Goal: Information Seeking & Learning: Learn about a topic

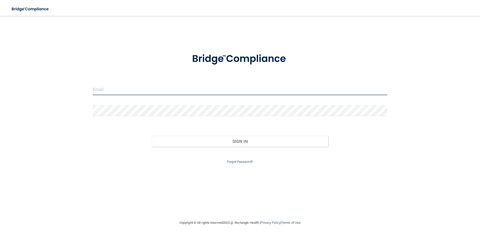
click at [186, 94] on input "email" at bounding box center [240, 89] width 295 height 11
type input "M"
type input "[EMAIL_ADDRESS][DOMAIN_NAME]"
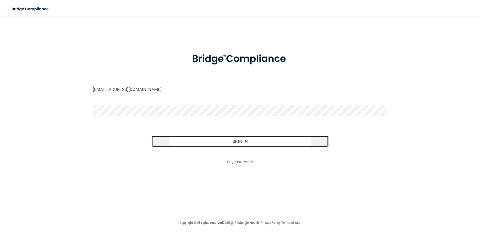
click at [236, 143] on button "Sign In" at bounding box center [240, 141] width 177 height 11
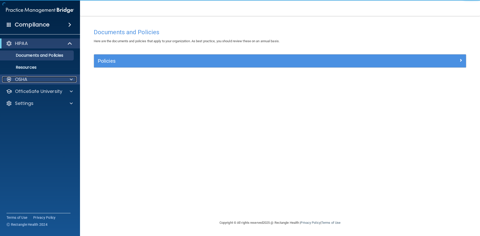
click at [40, 82] on div "OSHA" at bounding box center [33, 80] width 62 height 6
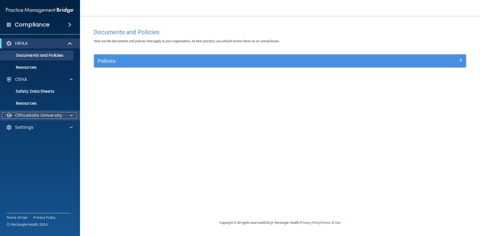
click at [36, 116] on p "OfficeSafe University" at bounding box center [38, 116] width 47 height 6
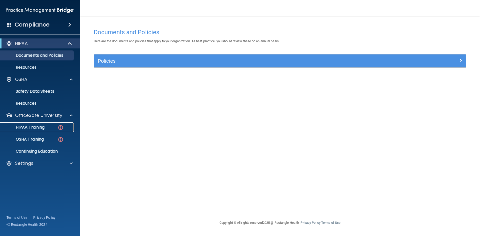
click at [58, 126] on img at bounding box center [61, 128] width 6 height 6
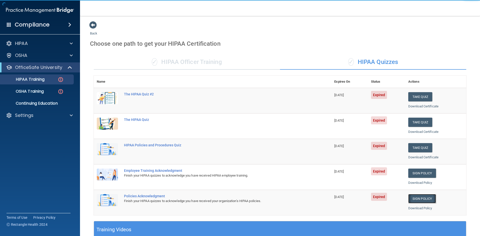
click at [415, 199] on link "Sign Policy" at bounding box center [423, 198] width 28 height 9
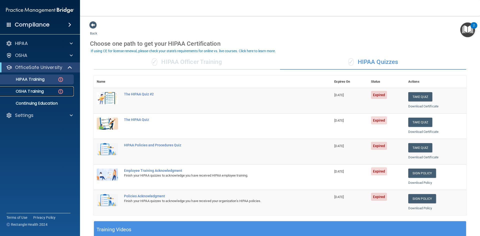
click at [57, 89] on div "OSHA Training" at bounding box center [37, 91] width 68 height 5
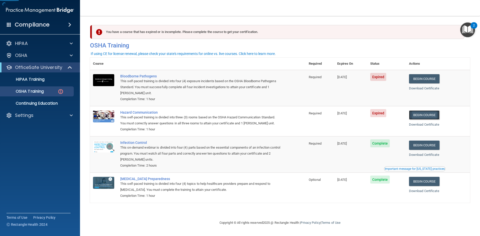
click at [429, 114] on link "Begin Course" at bounding box center [424, 115] width 31 height 9
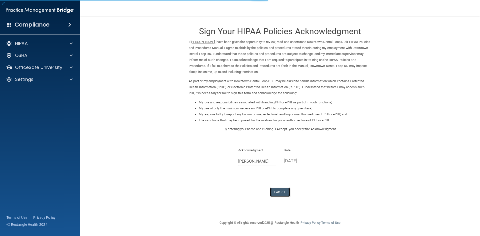
click at [278, 194] on button "I Agree" at bounding box center [280, 192] width 20 height 9
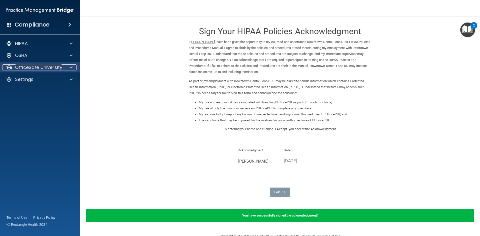
click at [61, 67] on p "OfficeSafe University" at bounding box center [38, 68] width 47 height 6
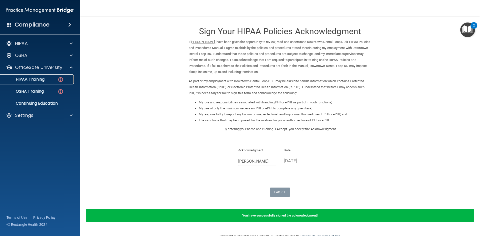
click at [59, 82] on img at bounding box center [61, 80] width 6 height 6
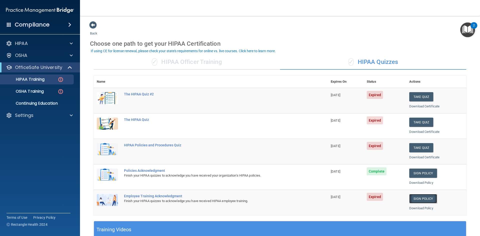
click at [422, 199] on link "Sign Policy" at bounding box center [424, 198] width 28 height 9
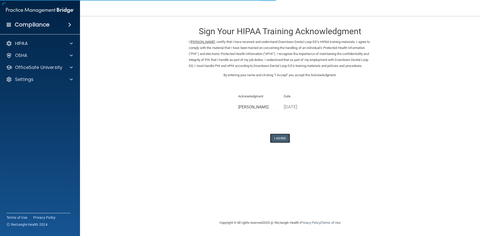
click at [283, 143] on button "I Agree" at bounding box center [280, 138] width 20 height 9
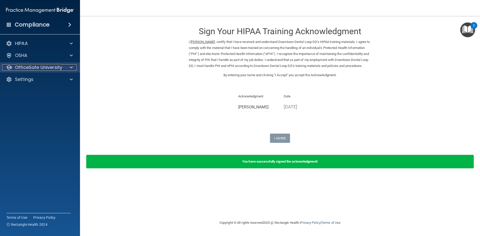
click at [65, 67] on div at bounding box center [70, 68] width 13 height 6
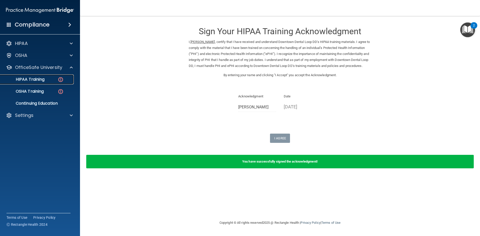
click at [58, 83] on img at bounding box center [61, 80] width 6 height 6
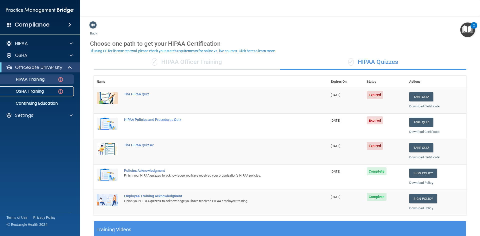
click at [59, 94] on img at bounding box center [61, 92] width 6 height 6
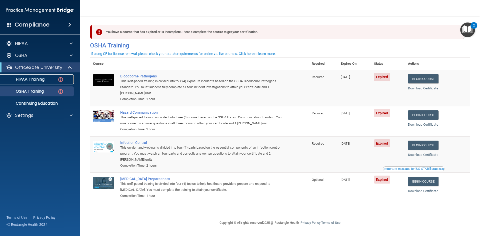
click at [33, 80] on p "HIPAA Training" at bounding box center [23, 79] width 41 height 5
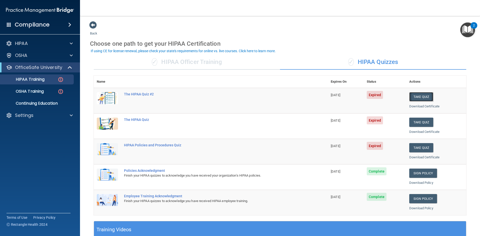
click at [424, 97] on button "Take Quiz" at bounding box center [422, 96] width 24 height 9
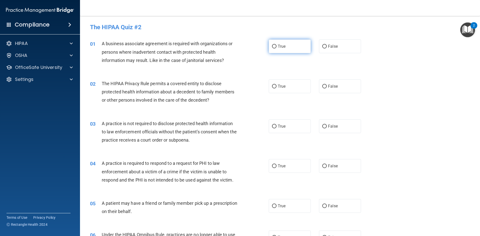
click at [273, 45] on input "True" at bounding box center [274, 47] width 5 height 4
radio input "true"
click at [273, 86] on input "True" at bounding box center [274, 87] width 5 height 4
radio input "true"
click at [275, 129] on label "True" at bounding box center [290, 127] width 42 height 14
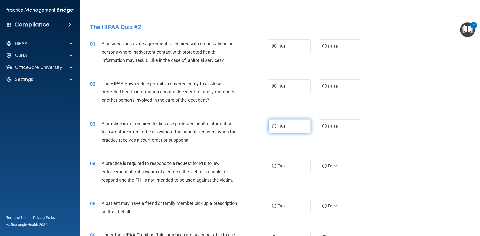
click at [275, 129] on input "True" at bounding box center [274, 127] width 5 height 4
radio input "true"
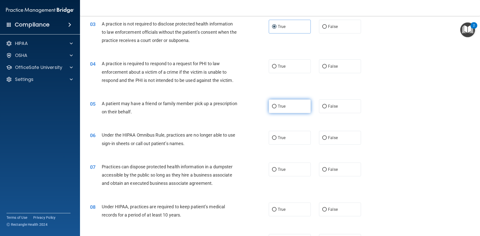
scroll to position [100, 0]
click at [272, 66] on input "True" at bounding box center [274, 67] width 5 height 4
radio input "true"
click at [275, 105] on input "True" at bounding box center [274, 107] width 5 height 4
radio input "true"
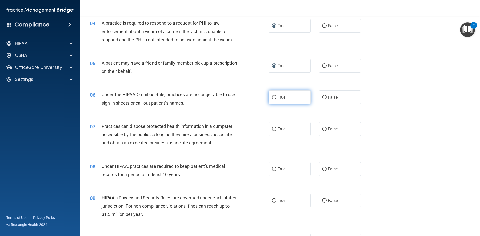
scroll to position [200, 0]
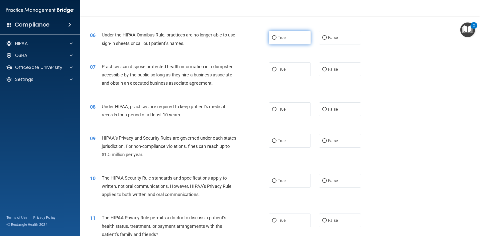
click at [273, 37] on input "True" at bounding box center [274, 38] width 5 height 4
radio input "true"
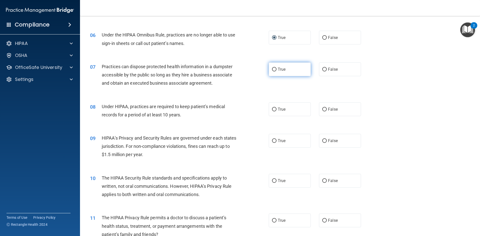
click at [276, 72] on label "True" at bounding box center [290, 70] width 42 height 14
click at [276, 72] on input "True" at bounding box center [274, 70] width 5 height 4
radio input "true"
click at [272, 109] on input "True" at bounding box center [274, 110] width 5 height 4
radio input "true"
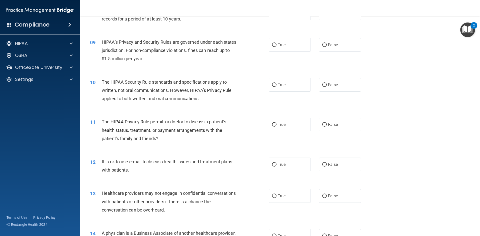
scroll to position [300, 0]
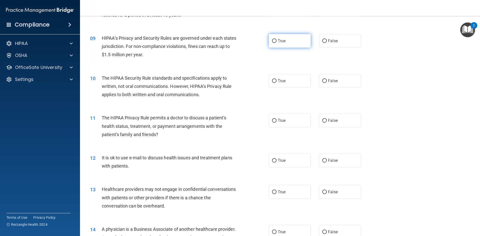
click at [273, 41] on input "True" at bounding box center [274, 41] width 5 height 4
radio input "true"
click at [275, 82] on label "True" at bounding box center [290, 81] width 42 height 14
click at [275, 82] on input "True" at bounding box center [274, 81] width 5 height 4
radio input "true"
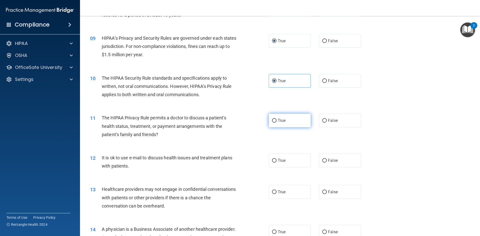
click at [273, 120] on input "True" at bounding box center [274, 121] width 5 height 4
radio input "true"
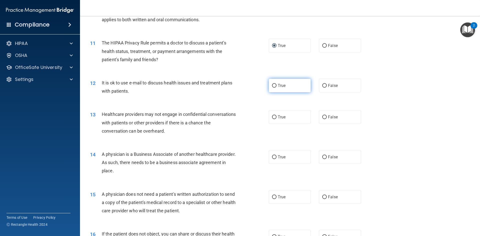
click at [273, 88] on input "True" at bounding box center [274, 86] width 5 height 4
radio input "true"
click at [275, 121] on label "True" at bounding box center [290, 117] width 42 height 14
click at [275, 119] on input "True" at bounding box center [274, 118] width 5 height 4
radio input "true"
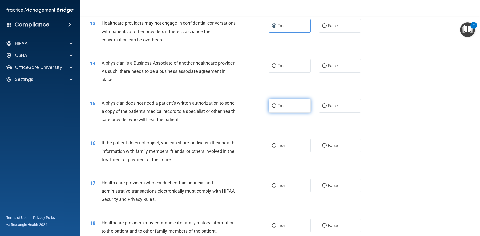
scroll to position [475, 0]
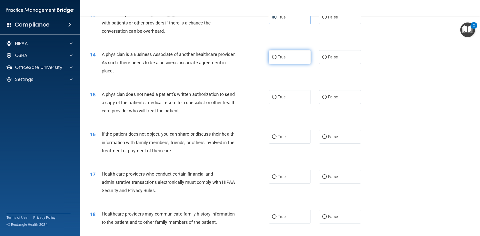
click at [274, 60] on label "True" at bounding box center [290, 57] width 42 height 14
click at [274, 59] on input "True" at bounding box center [274, 58] width 5 height 4
radio input "true"
click at [278, 98] on span "True" at bounding box center [282, 97] width 8 height 5
click at [277, 98] on input "True" at bounding box center [274, 98] width 5 height 4
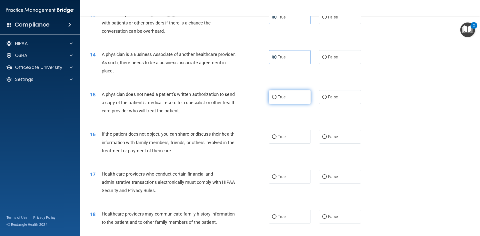
radio input "true"
click at [273, 136] on input "True" at bounding box center [274, 137] width 5 height 4
radio input "true"
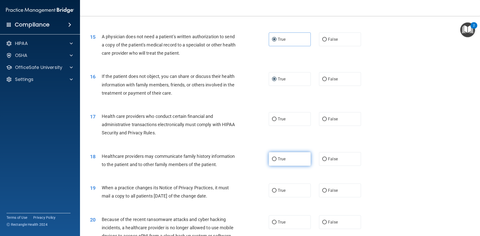
scroll to position [550, 0]
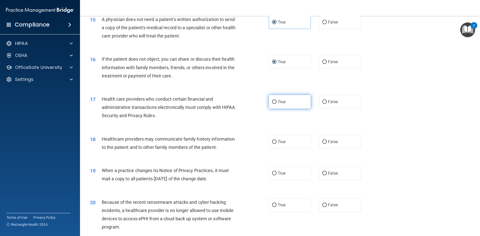
click at [274, 104] on input "True" at bounding box center [274, 102] width 5 height 4
radio input "true"
click at [274, 143] on input "True" at bounding box center [274, 142] width 5 height 4
radio input "true"
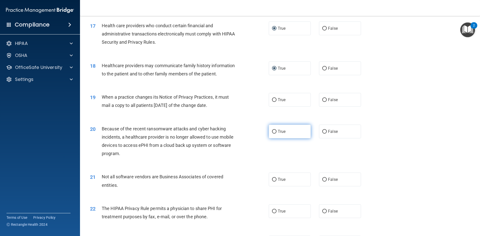
scroll to position [625, 0]
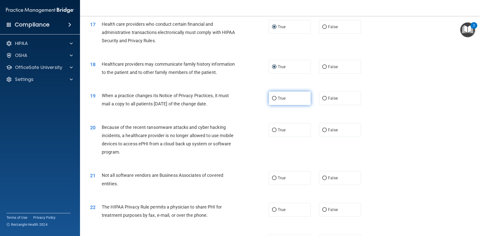
click at [272, 102] on label "True" at bounding box center [290, 99] width 42 height 14
click at [272, 101] on input "True" at bounding box center [274, 99] width 5 height 4
radio input "true"
click at [272, 127] on label "True" at bounding box center [290, 130] width 42 height 14
click at [272, 129] on input "True" at bounding box center [274, 131] width 5 height 4
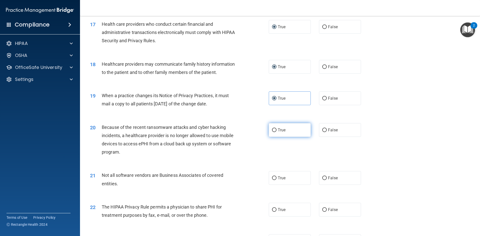
radio input "true"
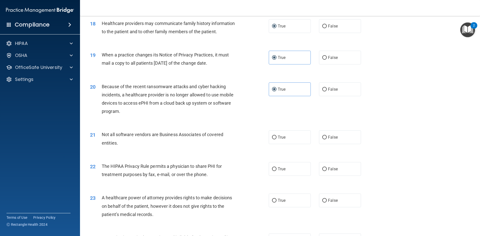
scroll to position [726, 0]
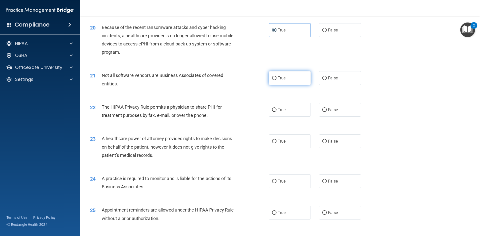
click at [273, 80] on input "True" at bounding box center [274, 79] width 5 height 4
radio input "true"
click at [274, 111] on input "True" at bounding box center [274, 110] width 5 height 4
radio input "true"
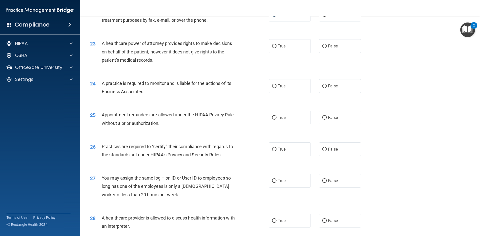
scroll to position [776, 0]
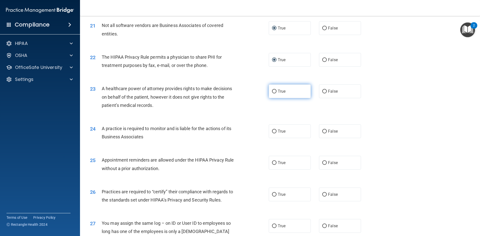
click at [274, 94] on input "True" at bounding box center [274, 92] width 5 height 4
radio input "true"
click at [273, 130] on input "True" at bounding box center [274, 132] width 5 height 4
radio input "true"
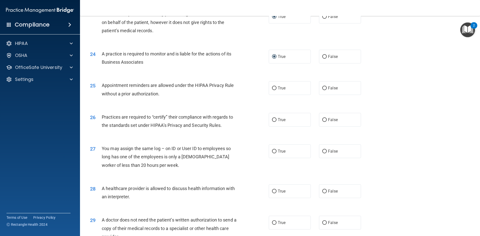
scroll to position [851, 0]
click at [273, 88] on input "True" at bounding box center [274, 88] width 5 height 4
radio input "true"
click at [272, 121] on input "True" at bounding box center [274, 120] width 5 height 4
radio input "true"
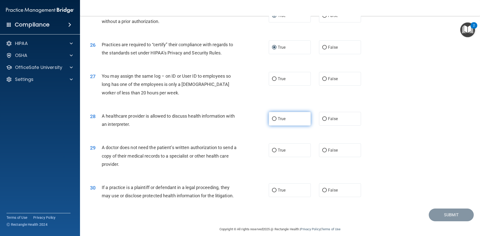
scroll to position [926, 0]
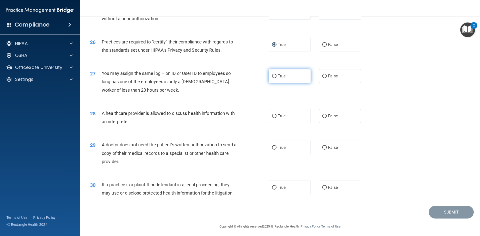
click at [276, 77] on label "True" at bounding box center [290, 76] width 42 height 14
click at [276, 77] on input "True" at bounding box center [274, 77] width 5 height 4
radio input "true"
click at [276, 118] on label "True" at bounding box center [290, 116] width 42 height 14
click at [276, 118] on input "True" at bounding box center [274, 117] width 5 height 4
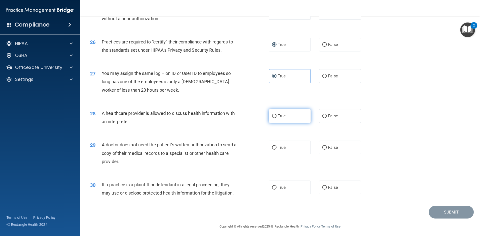
radio input "true"
click at [273, 147] on input "True" at bounding box center [274, 148] width 5 height 4
radio input "true"
click at [272, 186] on input "True" at bounding box center [274, 188] width 5 height 4
radio input "true"
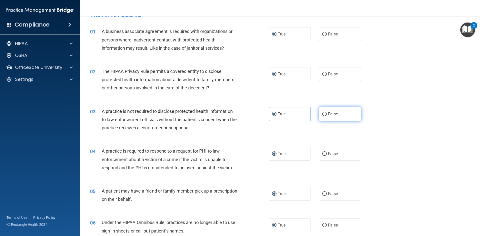
scroll to position [0, 0]
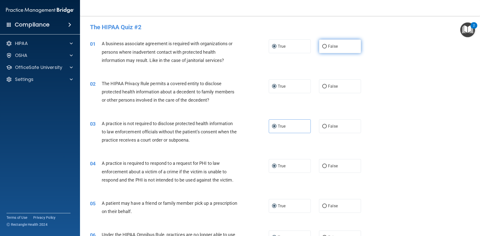
click at [323, 49] on label "False" at bounding box center [340, 47] width 42 height 14
click at [322, 129] on label "False" at bounding box center [340, 127] width 42 height 14
click at [322, 129] on input "False" at bounding box center [324, 127] width 5 height 4
radio input "true"
radio input "false"
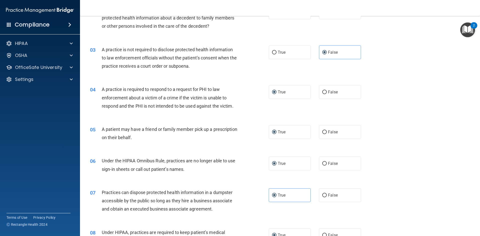
scroll to position [75, 0]
click at [329, 163] on span "False" at bounding box center [333, 162] width 10 height 5
click at [327, 163] on input "False" at bounding box center [324, 163] width 5 height 4
radio input "true"
radio input "false"
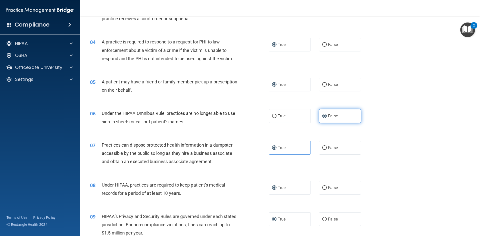
scroll to position [125, 0]
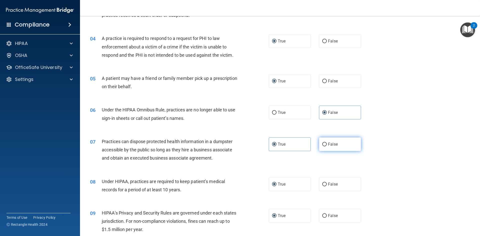
click at [329, 149] on label "False" at bounding box center [340, 145] width 42 height 14
click at [327, 147] on input "False" at bounding box center [324, 145] width 5 height 4
radio input "true"
radio input "false"
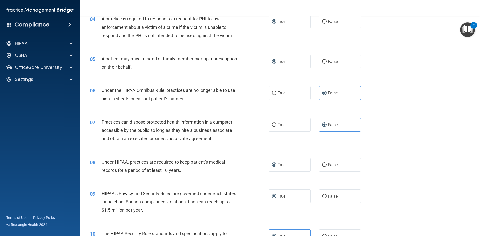
scroll to position [225, 0]
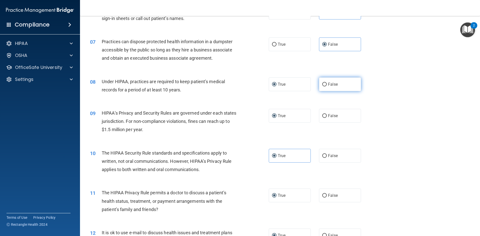
click at [328, 85] on span "False" at bounding box center [333, 84] width 10 height 5
click at [327, 85] on input "False" at bounding box center [324, 85] width 5 height 4
radio input "true"
radio input "false"
click at [325, 119] on label "False" at bounding box center [340, 116] width 42 height 14
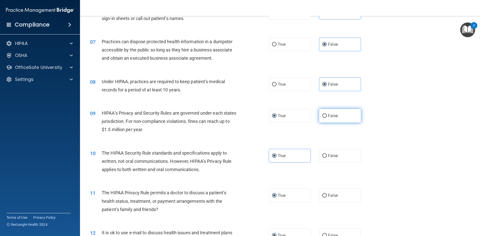
click at [325, 118] on input "False" at bounding box center [324, 116] width 5 height 4
radio input "true"
radio input "false"
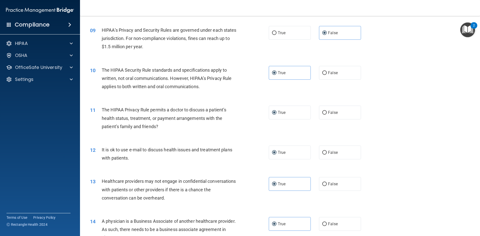
scroll to position [325, 0]
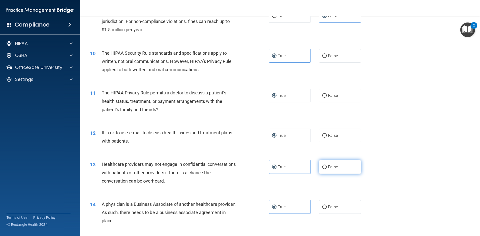
click at [326, 169] on label "False" at bounding box center [340, 167] width 42 height 14
click at [326, 169] on input "False" at bounding box center [324, 168] width 5 height 4
radio input "true"
radio input "false"
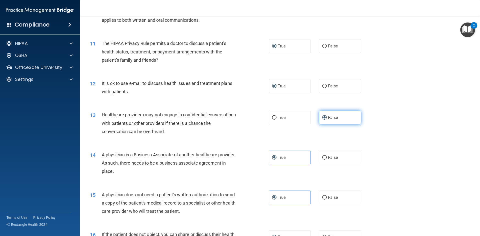
scroll to position [375, 0]
click at [328, 160] on label "False" at bounding box center [340, 157] width 42 height 14
click at [327, 159] on input "False" at bounding box center [324, 158] width 5 height 4
radio input "true"
radio input "false"
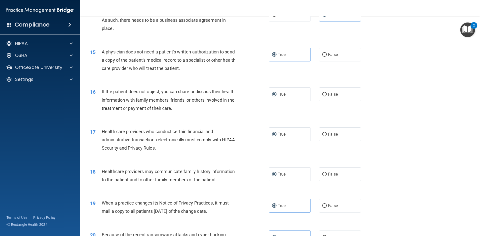
scroll to position [525, 0]
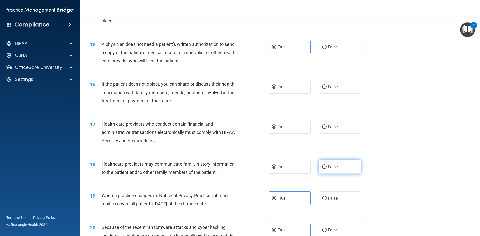
click at [328, 171] on label "False" at bounding box center [340, 167] width 42 height 14
click at [327, 169] on input "False" at bounding box center [324, 167] width 5 height 4
radio input "true"
radio input "false"
click at [328, 199] on span "False" at bounding box center [333, 198] width 10 height 5
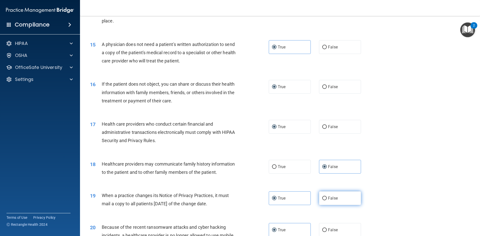
click at [327, 199] on input "False" at bounding box center [324, 199] width 5 height 4
radio input "true"
radio input "false"
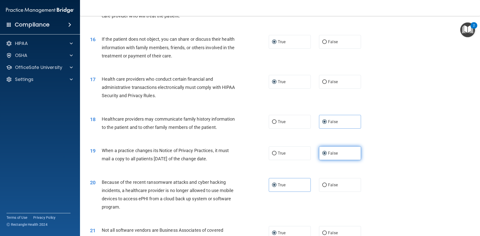
scroll to position [575, 0]
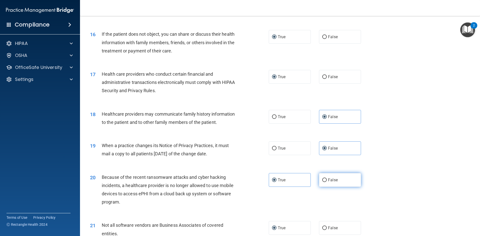
click at [330, 181] on span "False" at bounding box center [333, 180] width 10 height 5
click at [327, 181] on input "False" at bounding box center [324, 181] width 5 height 4
radio input "true"
radio input "false"
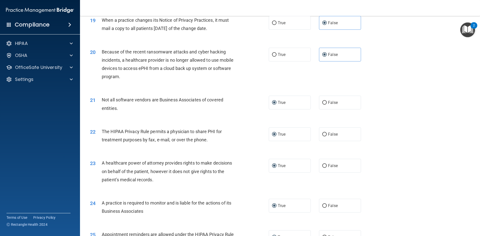
scroll to position [726, 0]
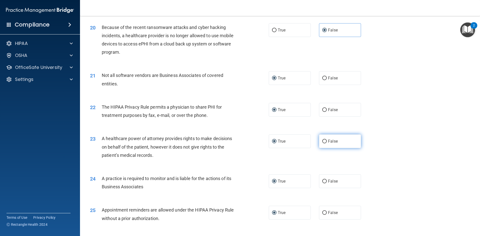
click at [322, 144] on label "False" at bounding box center [340, 142] width 42 height 14
click at [322, 144] on input "False" at bounding box center [324, 142] width 5 height 4
radio input "true"
radio input "false"
click at [328, 183] on span "False" at bounding box center [333, 181] width 10 height 5
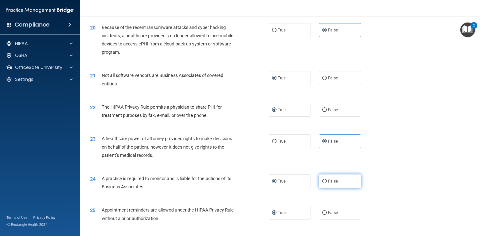
click at [327, 183] on input "False" at bounding box center [324, 182] width 5 height 4
radio input "true"
radio input "false"
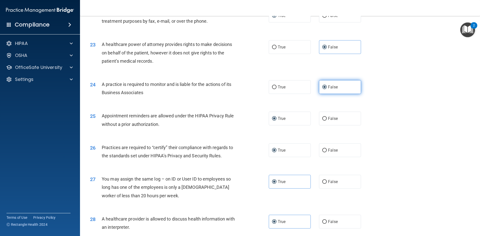
scroll to position [826, 0]
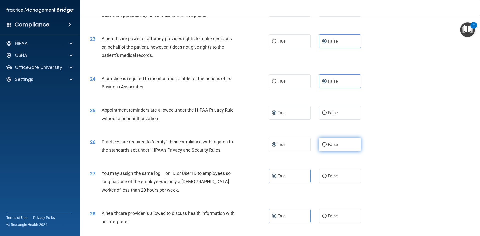
click at [326, 148] on label "False" at bounding box center [340, 145] width 42 height 14
click at [326, 147] on input "False" at bounding box center [324, 145] width 5 height 4
radio input "true"
radio input "false"
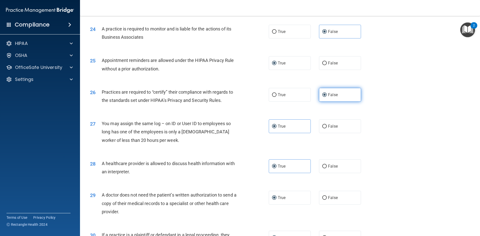
scroll to position [876, 0]
click at [323, 125] on input "False" at bounding box center [324, 127] width 5 height 4
radio input "true"
radio input "false"
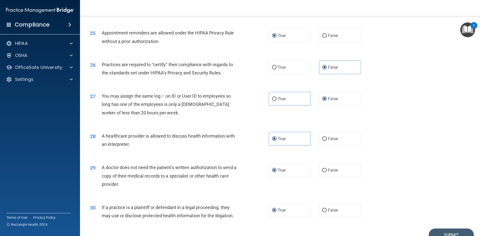
scroll to position [903, 0]
click at [448, 231] on button "Submit" at bounding box center [451, 235] width 45 height 13
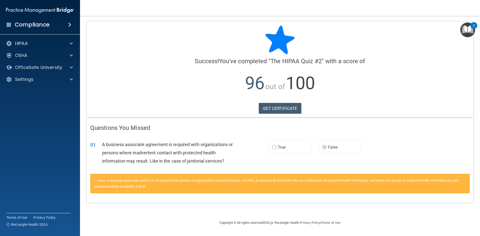
click at [299, 187] on div "False. A business associate contract is not required with persons or organizati…" at bounding box center [280, 184] width 380 height 20
click at [322, 148] on label "False" at bounding box center [340, 148] width 42 height 14
click at [291, 110] on link "GET CERTIFICATE" at bounding box center [280, 108] width 43 height 11
click at [47, 68] on p "OfficeSafe University" at bounding box center [38, 68] width 47 height 6
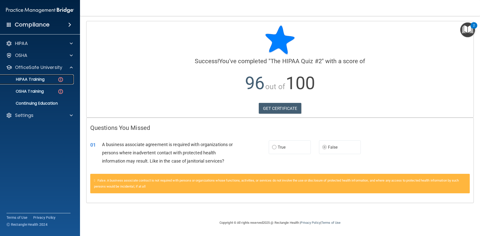
click at [58, 80] on img at bounding box center [61, 80] width 6 height 6
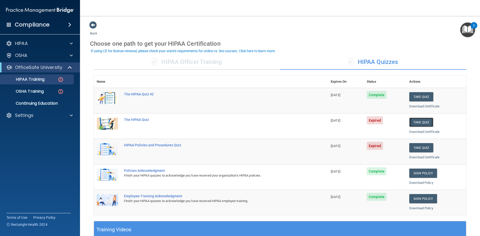
click at [423, 122] on button "Take Quiz" at bounding box center [422, 122] width 24 height 9
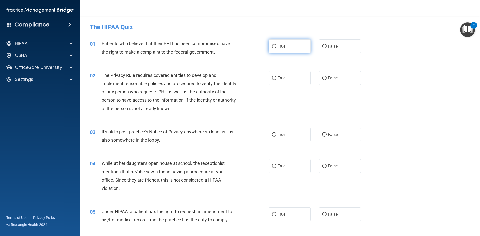
click at [276, 45] on label "True" at bounding box center [290, 47] width 42 height 14
click at [276, 45] on input "True" at bounding box center [274, 47] width 5 height 4
radio input "true"
click at [274, 79] on input "True" at bounding box center [274, 79] width 5 height 4
radio input "true"
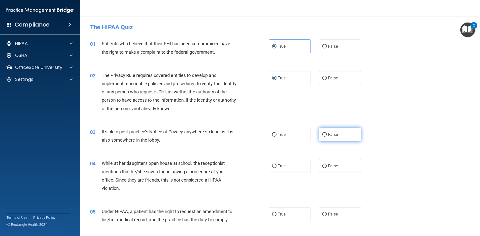
click at [328, 135] on span "False" at bounding box center [333, 134] width 10 height 5
click at [327, 135] on input "False" at bounding box center [324, 135] width 5 height 4
radio input "true"
click at [328, 167] on span "False" at bounding box center [333, 166] width 10 height 5
click at [327, 167] on input "False" at bounding box center [324, 167] width 5 height 4
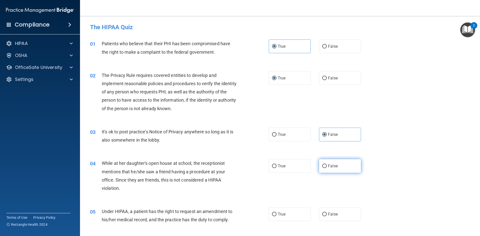
radio input "true"
click at [331, 214] on span "False" at bounding box center [333, 214] width 10 height 5
click at [327, 214] on input "False" at bounding box center [324, 215] width 5 height 4
radio input "true"
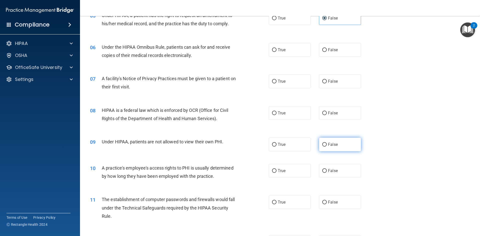
scroll to position [200, 0]
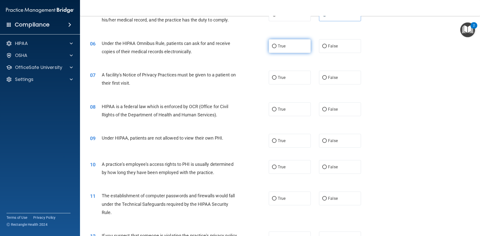
click at [286, 45] on label "True" at bounding box center [290, 46] width 42 height 14
click at [277, 45] on input "True" at bounding box center [274, 47] width 5 height 4
radio input "true"
click at [280, 81] on label "True" at bounding box center [290, 78] width 42 height 14
click at [277, 80] on input "True" at bounding box center [274, 78] width 5 height 4
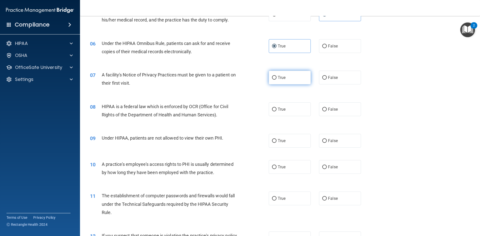
radio input "true"
click at [278, 110] on span "True" at bounding box center [282, 109] width 8 height 5
click at [277, 110] on input "True" at bounding box center [274, 110] width 5 height 4
radio input "true"
click at [331, 141] on span "False" at bounding box center [333, 141] width 10 height 5
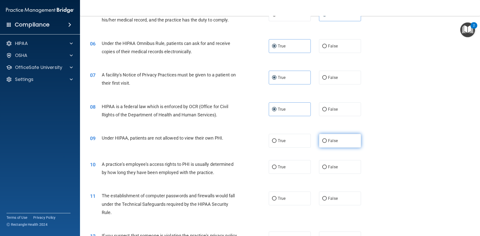
click at [327, 141] on input "False" at bounding box center [324, 141] width 5 height 4
radio input "true"
click at [329, 166] on span "False" at bounding box center [333, 167] width 10 height 5
click at [327, 166] on input "False" at bounding box center [324, 168] width 5 height 4
radio input "true"
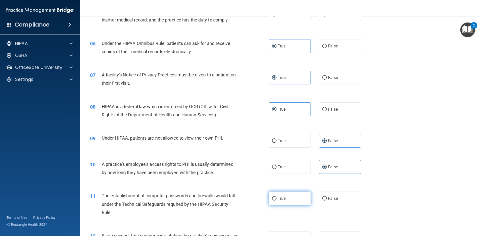
click at [275, 201] on label "True" at bounding box center [290, 199] width 42 height 14
click at [275, 201] on input "True" at bounding box center [274, 199] width 5 height 4
radio input "true"
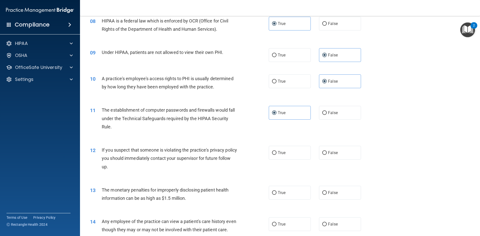
scroll to position [300, 0]
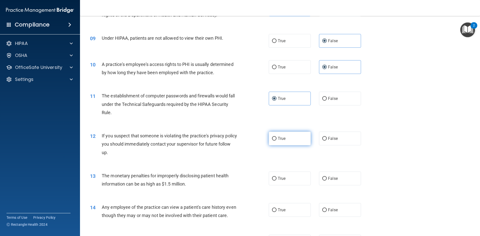
click at [278, 139] on span "True" at bounding box center [282, 138] width 8 height 5
click at [277, 139] on input "True" at bounding box center [274, 139] width 5 height 4
radio input "true"
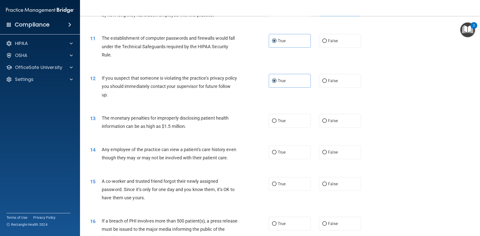
scroll to position [400, 0]
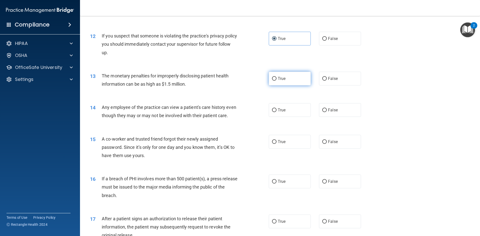
click at [278, 80] on span "True" at bounding box center [282, 78] width 8 height 5
click at [277, 80] on input "True" at bounding box center [274, 79] width 5 height 4
radio input "true"
click at [324, 111] on input "False" at bounding box center [324, 111] width 5 height 4
radio input "true"
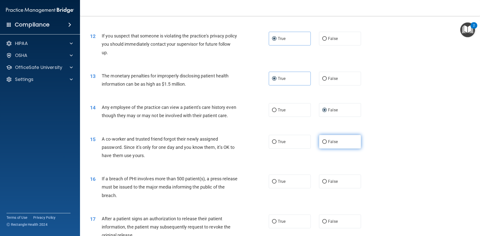
click at [328, 144] on span "False" at bounding box center [333, 142] width 10 height 5
click at [327, 144] on input "False" at bounding box center [324, 142] width 5 height 4
radio input "true"
click at [272, 184] on input "True" at bounding box center [274, 182] width 5 height 4
radio input "true"
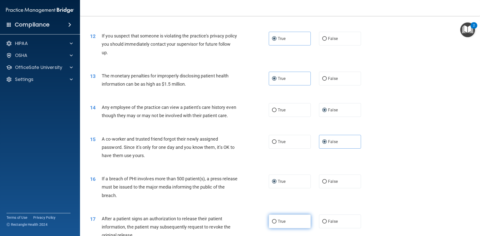
click at [276, 229] on label "True" at bounding box center [290, 222] width 42 height 14
click at [276, 224] on input "True" at bounding box center [274, 222] width 5 height 4
radio input "true"
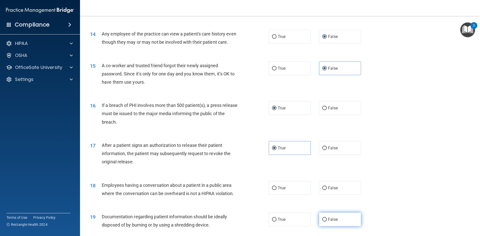
scroll to position [475, 0]
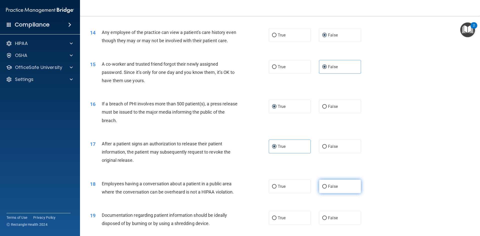
click at [322, 189] on input "False" at bounding box center [324, 187] width 5 height 4
radio input "true"
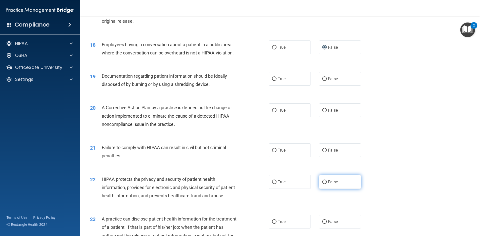
scroll to position [625, 0]
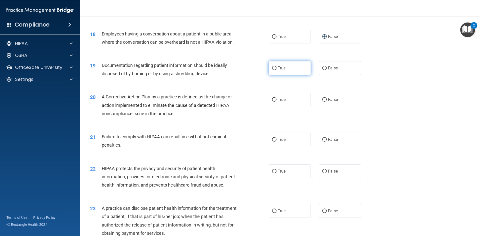
click at [282, 71] on span "True" at bounding box center [282, 68] width 8 height 5
click at [277, 70] on input "True" at bounding box center [274, 69] width 5 height 4
radio input "true"
click at [278, 102] on span "True" at bounding box center [282, 99] width 8 height 5
click at [277, 102] on input "True" at bounding box center [274, 100] width 5 height 4
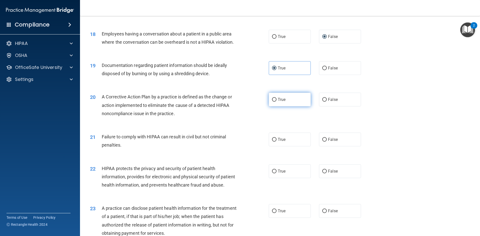
radio input "true"
click at [336, 147] on label "False" at bounding box center [340, 140] width 42 height 14
click at [327, 142] on input "False" at bounding box center [324, 140] width 5 height 4
radio input "true"
click at [279, 177] on label "True" at bounding box center [290, 172] width 42 height 14
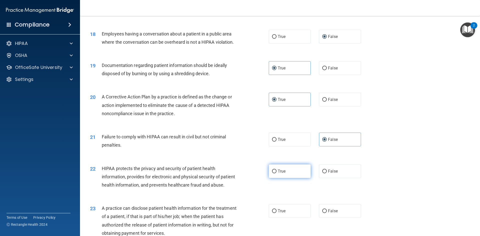
click at [277, 174] on input "True" at bounding box center [274, 172] width 5 height 4
radio input "true"
click at [328, 214] on span "False" at bounding box center [333, 211] width 10 height 5
click at [327, 213] on input "False" at bounding box center [324, 212] width 5 height 4
radio input "true"
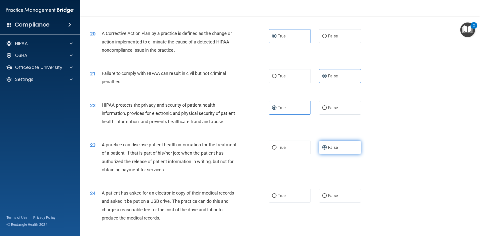
scroll to position [700, 0]
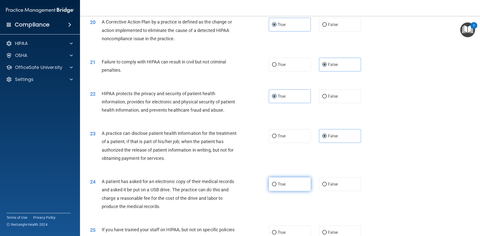
click at [289, 191] on label "True" at bounding box center [290, 185] width 42 height 14
click at [277, 187] on input "True" at bounding box center [274, 185] width 5 height 4
radio input "true"
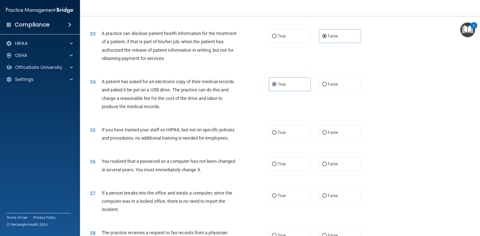
scroll to position [826, 0]
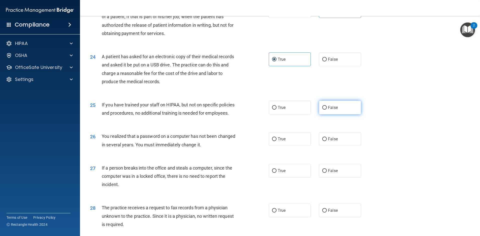
click at [322, 110] on input "False" at bounding box center [324, 108] width 5 height 4
radio input "true"
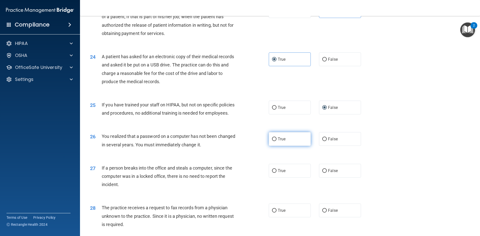
click at [280, 142] on span "True" at bounding box center [282, 139] width 8 height 5
click at [277, 141] on input "True" at bounding box center [274, 140] width 5 height 4
radio input "true"
click at [329, 173] on span "False" at bounding box center [333, 171] width 10 height 5
click at [327, 173] on input "False" at bounding box center [324, 171] width 5 height 4
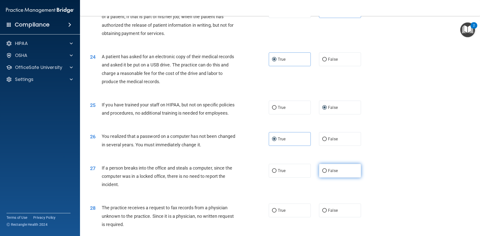
radio input "true"
click at [334, 213] on span "False" at bounding box center [333, 210] width 10 height 5
click at [327, 213] on input "False" at bounding box center [324, 211] width 5 height 4
radio input "true"
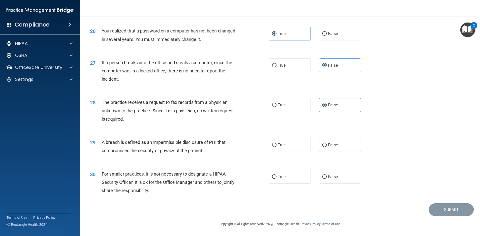
scroll to position [948, 0]
click at [278, 146] on span "True" at bounding box center [282, 145] width 8 height 5
click at [277, 146] on input "True" at bounding box center [274, 146] width 5 height 4
radio input "true"
click at [329, 175] on span "False" at bounding box center [333, 177] width 10 height 5
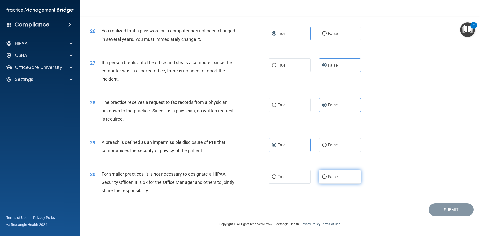
click at [327, 175] on input "False" at bounding box center [324, 177] width 5 height 4
radio input "true"
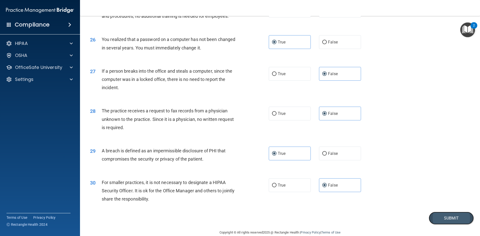
click at [450, 225] on button "Submit" at bounding box center [451, 218] width 45 height 13
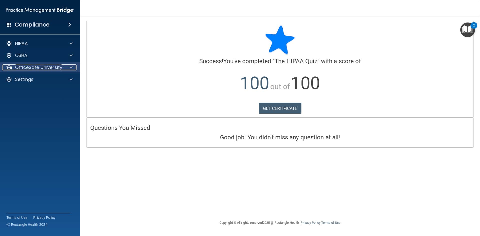
click at [67, 68] on div at bounding box center [70, 68] width 13 height 6
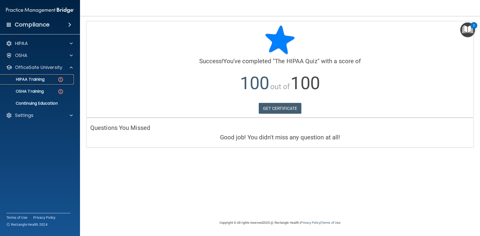
click at [60, 81] on img at bounding box center [61, 80] width 6 height 6
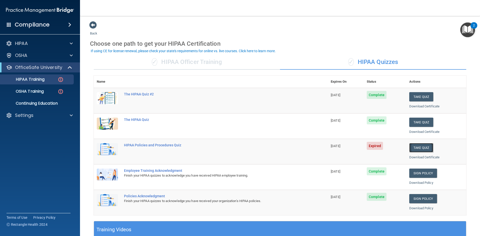
click at [423, 146] on button "Take Quiz" at bounding box center [422, 147] width 24 height 9
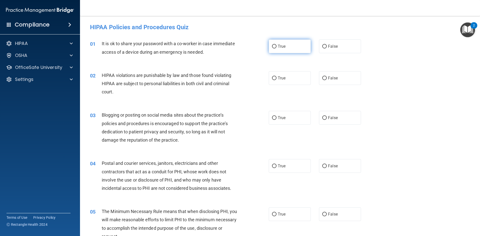
click at [278, 48] on span "True" at bounding box center [282, 46] width 8 height 5
click at [277, 48] on input "True" at bounding box center [274, 47] width 5 height 4
radio input "true"
click at [275, 79] on label "True" at bounding box center [290, 78] width 42 height 14
click at [275, 79] on input "True" at bounding box center [274, 79] width 5 height 4
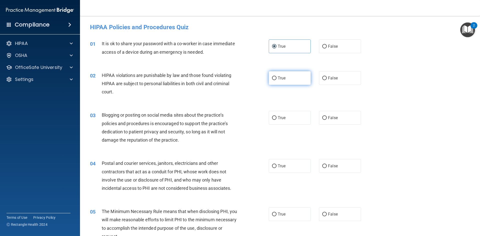
radio input "true"
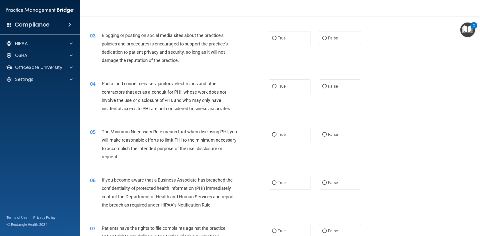
scroll to position [50, 0]
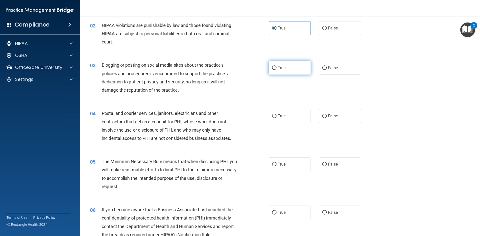
click at [277, 70] on label "True" at bounding box center [290, 68] width 42 height 14
click at [277, 70] on input "True" at bounding box center [274, 68] width 5 height 4
radio input "true"
click at [273, 118] on input "True" at bounding box center [274, 117] width 5 height 4
radio input "true"
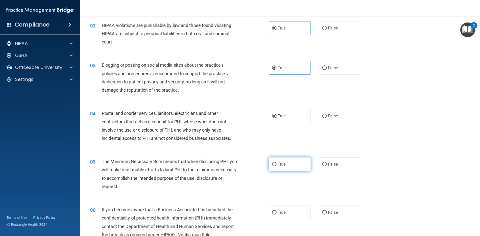
click at [276, 168] on label "True" at bounding box center [290, 165] width 42 height 14
click at [276, 167] on input "True" at bounding box center [274, 165] width 5 height 4
radio input "true"
click at [275, 212] on label "True" at bounding box center [290, 213] width 42 height 14
click at [275, 212] on input "True" at bounding box center [274, 213] width 5 height 4
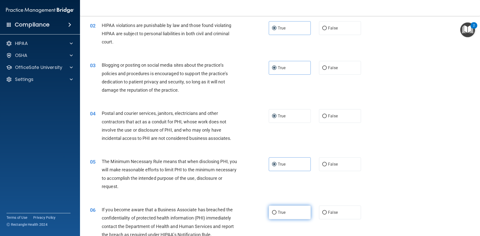
radio input "true"
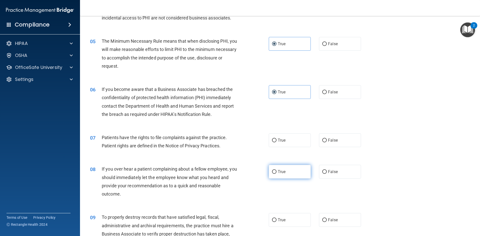
scroll to position [175, 0]
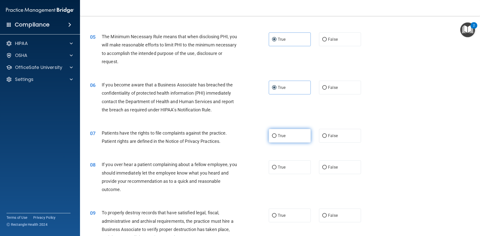
drag, startPoint x: 273, startPoint y: 133, endPoint x: 273, endPoint y: 142, distance: 9.0
click at [273, 132] on label "True" at bounding box center [290, 136] width 42 height 14
click at [273, 134] on input "True" at bounding box center [274, 136] width 5 height 4
radio input "true"
click at [273, 168] on input "True" at bounding box center [274, 168] width 5 height 4
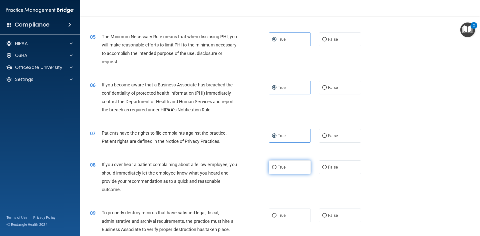
radio input "true"
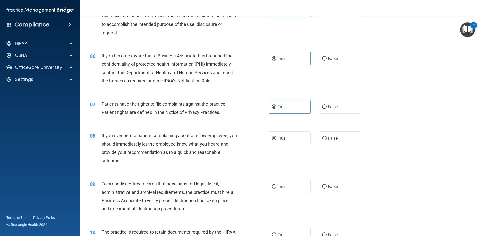
scroll to position [250, 0]
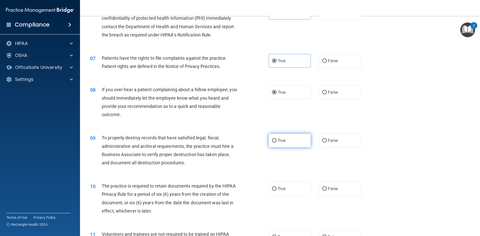
click at [274, 141] on input "True" at bounding box center [274, 141] width 5 height 4
radio input "true"
click at [273, 190] on input "True" at bounding box center [274, 189] width 5 height 4
radio input "true"
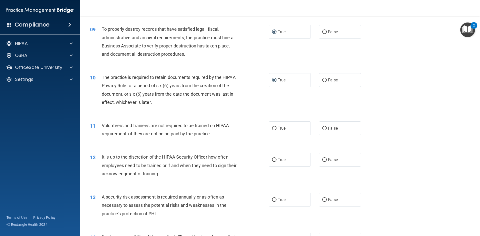
scroll to position [375, 0]
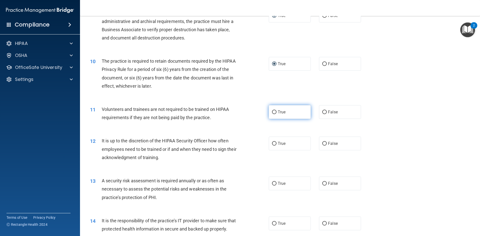
click at [273, 113] on input "True" at bounding box center [274, 113] width 5 height 4
radio input "true"
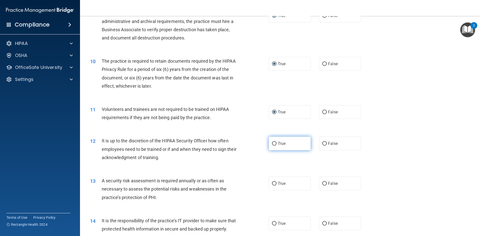
click at [274, 143] on input "True" at bounding box center [274, 144] width 5 height 4
radio input "true"
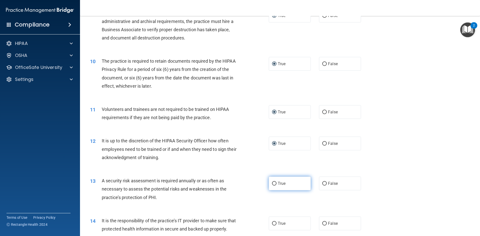
click at [272, 183] on input "True" at bounding box center [274, 184] width 5 height 4
radio input "true"
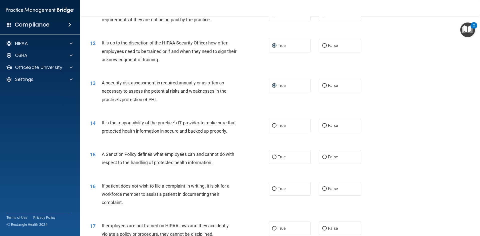
scroll to position [475, 0]
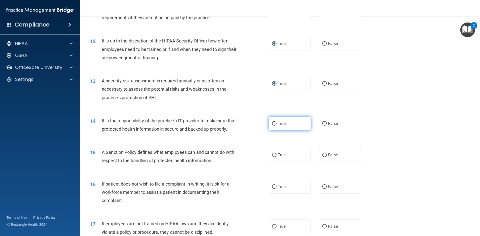
click at [271, 126] on label "True" at bounding box center [290, 124] width 42 height 14
click at [272, 126] on input "True" at bounding box center [274, 124] width 5 height 4
radio input "true"
click at [275, 162] on label "True" at bounding box center [290, 155] width 42 height 14
click at [275, 157] on input "True" at bounding box center [274, 156] width 5 height 4
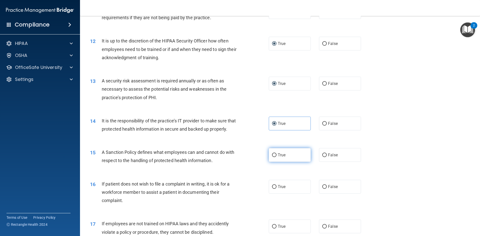
radio input "true"
click at [275, 194] on label "True" at bounding box center [290, 187] width 42 height 14
click at [275, 189] on input "True" at bounding box center [274, 187] width 5 height 4
radio input "true"
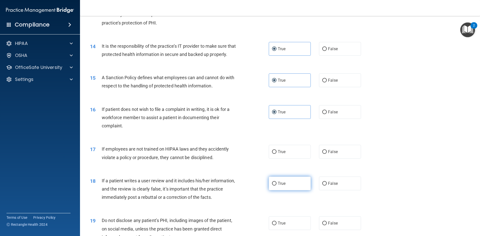
scroll to position [575, 0]
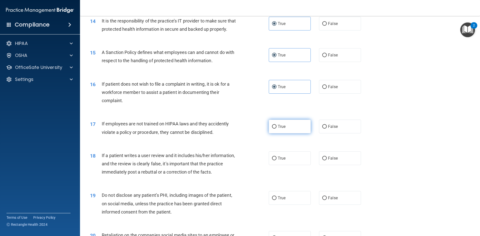
click at [273, 129] on input "True" at bounding box center [274, 127] width 5 height 4
radio input "true"
click at [275, 161] on input "True" at bounding box center [274, 159] width 5 height 4
radio input "true"
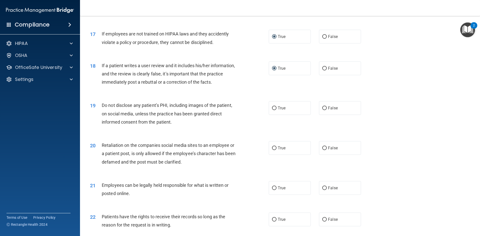
scroll to position [675, 0]
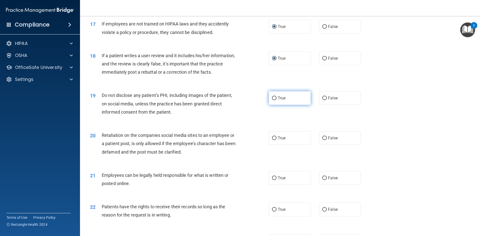
click at [272, 105] on label "True" at bounding box center [290, 98] width 42 height 14
click at [272, 100] on input "True" at bounding box center [274, 99] width 5 height 4
radio input "true"
click at [273, 144] on label "True" at bounding box center [290, 138] width 42 height 14
click at [273, 140] on input "True" at bounding box center [274, 139] width 5 height 4
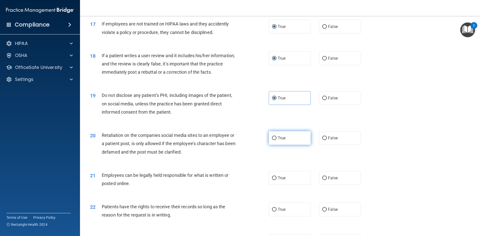
radio input "true"
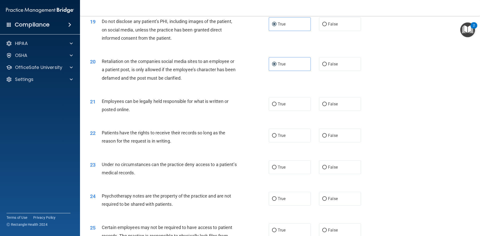
scroll to position [751, 0]
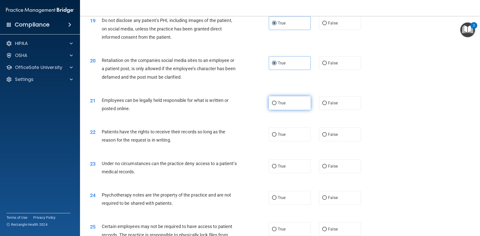
click at [273, 105] on input "True" at bounding box center [274, 104] width 5 height 4
radio input "true"
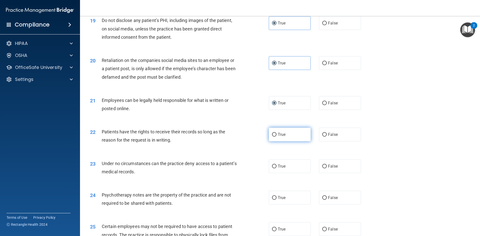
click at [274, 142] on label "True" at bounding box center [290, 135] width 42 height 14
click at [274, 137] on input "True" at bounding box center [274, 135] width 5 height 4
radio input "true"
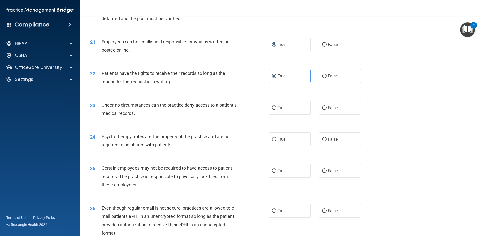
scroll to position [826, 0]
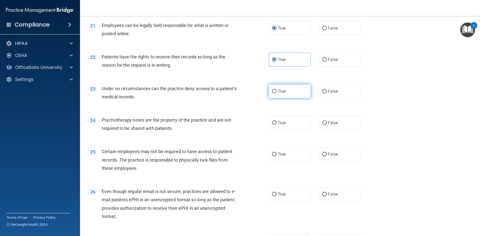
click at [272, 94] on input "True" at bounding box center [274, 92] width 5 height 4
radio input "true"
click at [278, 125] on span "True" at bounding box center [282, 123] width 8 height 5
click at [276, 125] on input "True" at bounding box center [274, 123] width 5 height 4
radio input "true"
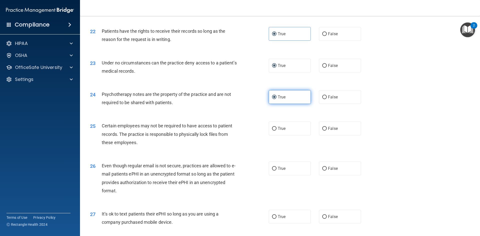
scroll to position [901, 0]
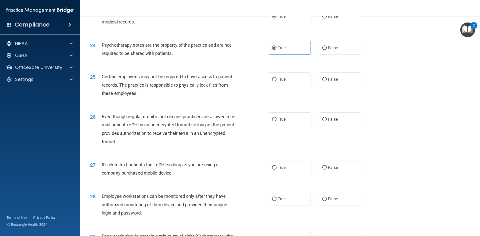
drag, startPoint x: 279, startPoint y: 90, endPoint x: 279, endPoint y: 95, distance: 5.0
click at [279, 82] on span "True" at bounding box center [282, 79] width 8 height 5
click at [277, 82] on input "True" at bounding box center [274, 80] width 5 height 4
radio input "true"
click at [280, 126] on label "True" at bounding box center [290, 120] width 42 height 14
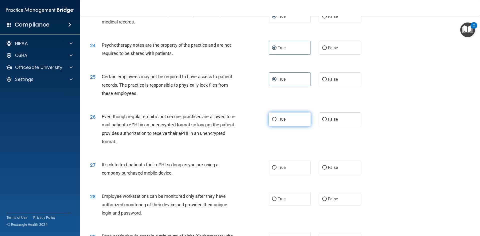
click at [277, 122] on input "True" at bounding box center [274, 120] width 5 height 4
radio input "true"
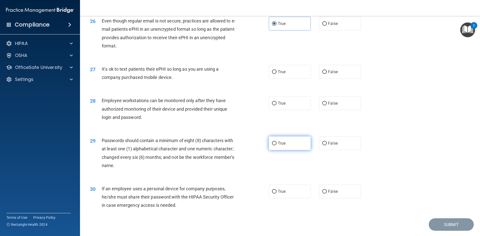
scroll to position [1001, 0]
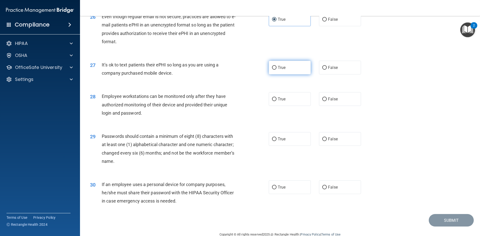
click at [273, 70] on input "True" at bounding box center [274, 68] width 5 height 4
radio input "true"
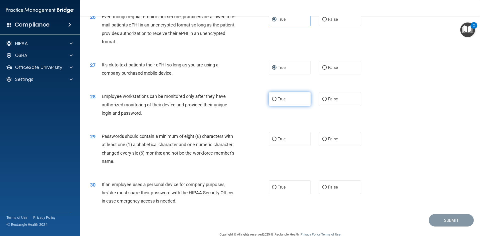
click at [278, 102] on span "True" at bounding box center [282, 99] width 8 height 5
click at [277, 101] on input "True" at bounding box center [274, 100] width 5 height 4
radio input "true"
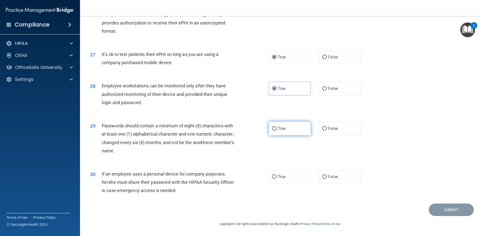
click at [279, 128] on span "True" at bounding box center [282, 128] width 8 height 5
click at [277, 128] on input "True" at bounding box center [274, 129] width 5 height 4
radio input "true"
click at [278, 177] on span "True" at bounding box center [282, 177] width 8 height 5
click at [277, 177] on input "True" at bounding box center [274, 177] width 5 height 4
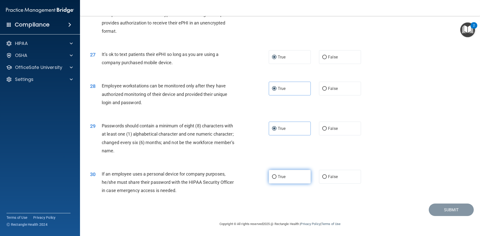
radio input "true"
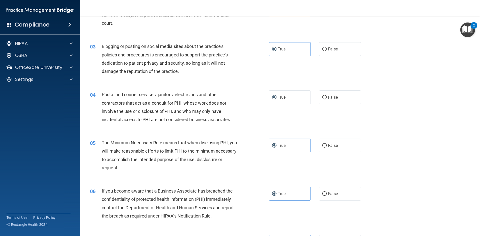
scroll to position [0, 0]
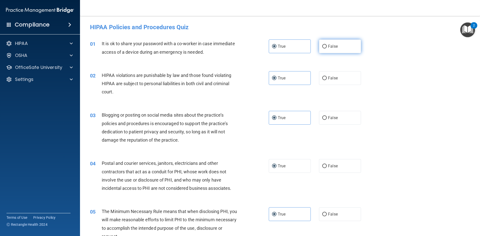
click at [328, 46] on span "False" at bounding box center [333, 46] width 10 height 5
click at [327, 46] on input "False" at bounding box center [324, 47] width 5 height 4
radio input "true"
radio input "false"
click at [331, 121] on label "False" at bounding box center [340, 118] width 42 height 14
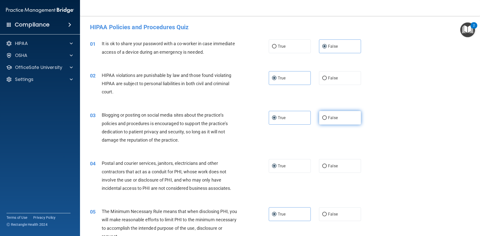
click at [327, 120] on input "False" at bounding box center [324, 118] width 5 height 4
radio input "true"
radio input "false"
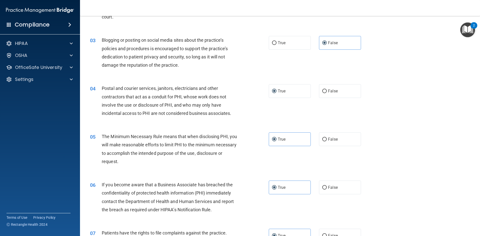
scroll to position [100, 0]
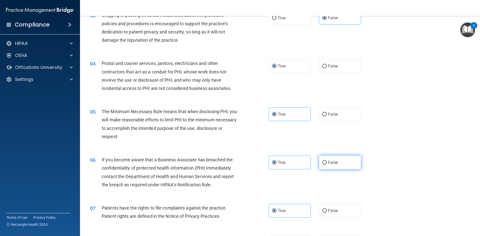
click at [331, 168] on label "False" at bounding box center [340, 163] width 42 height 14
click at [327, 165] on input "False" at bounding box center [324, 163] width 5 height 4
radio input "true"
radio input "false"
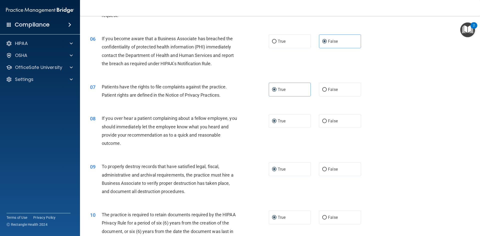
scroll to position [225, 0]
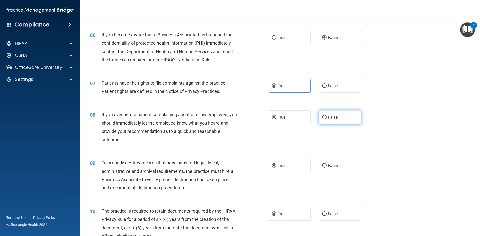
click at [328, 119] on span "False" at bounding box center [333, 117] width 10 height 5
click at [326, 119] on input "False" at bounding box center [324, 118] width 5 height 4
radio input "true"
radio input "false"
click at [330, 167] on span "False" at bounding box center [333, 165] width 10 height 5
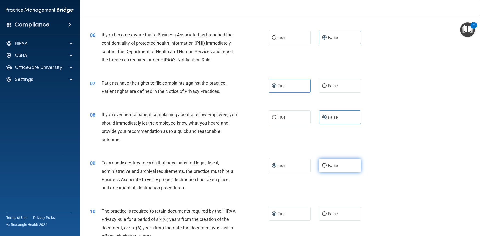
click at [327, 167] on input "False" at bounding box center [324, 166] width 5 height 4
radio input "true"
radio input "false"
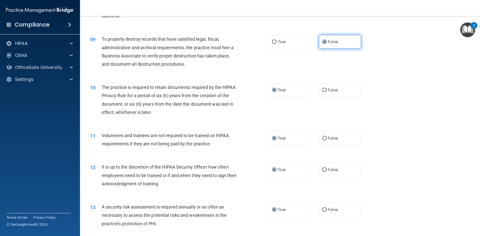
scroll to position [350, 0]
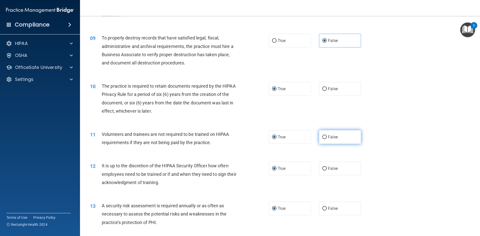
click at [328, 138] on span "False" at bounding box center [333, 137] width 10 height 5
click at [327, 138] on input "False" at bounding box center [324, 138] width 5 height 4
radio input "true"
radio input "false"
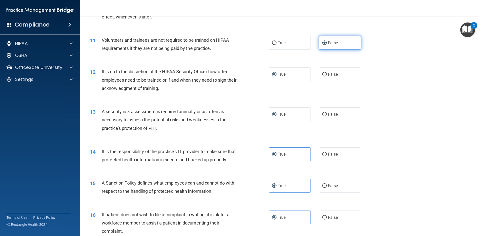
scroll to position [450, 0]
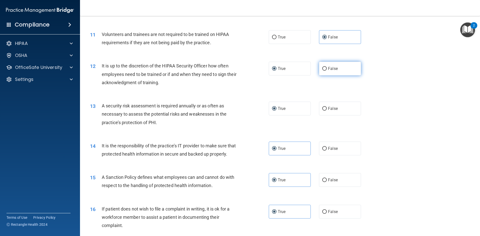
click at [324, 70] on input "False" at bounding box center [324, 69] width 5 height 4
radio input "true"
radio input "false"
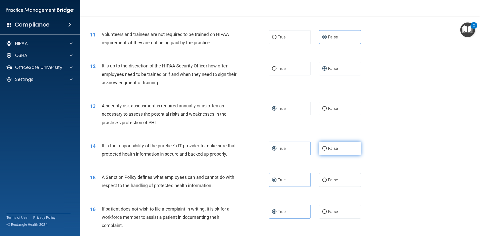
click at [322, 150] on input "False" at bounding box center [324, 149] width 5 height 4
radio input "true"
radio input "false"
click at [322, 182] on input "False" at bounding box center [324, 181] width 5 height 4
radio input "true"
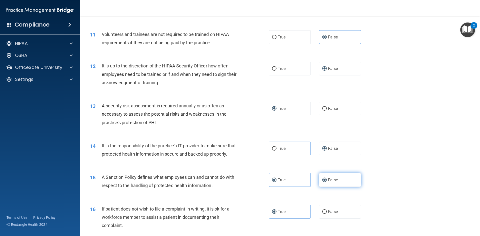
radio input "false"
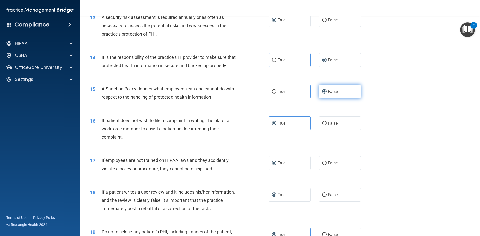
scroll to position [550, 0]
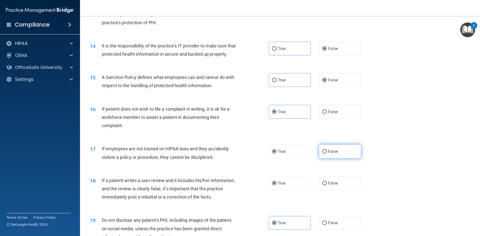
click at [331, 154] on span "False" at bounding box center [333, 151] width 10 height 5
click at [327, 154] on input "False" at bounding box center [324, 152] width 5 height 4
radio input "true"
radio input "false"
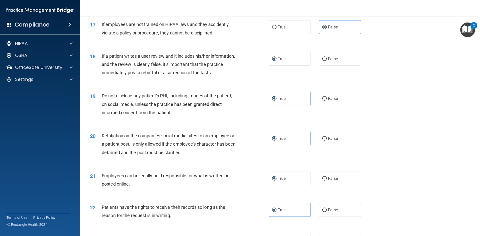
scroll to position [675, 0]
click at [322, 61] on input "False" at bounding box center [324, 59] width 5 height 4
radio input "true"
radio input "false"
click at [334, 141] on span "False" at bounding box center [333, 138] width 10 height 5
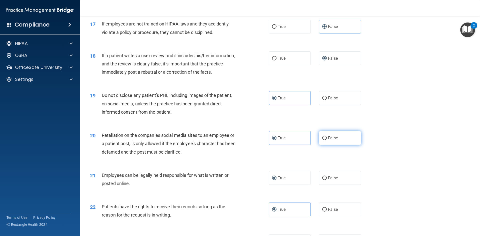
click at [327, 140] on input "False" at bounding box center [324, 139] width 5 height 4
radio input "true"
radio input "false"
click at [323, 212] on input "False" at bounding box center [324, 210] width 5 height 4
radio input "true"
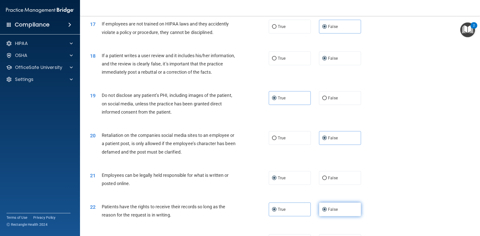
radio input "false"
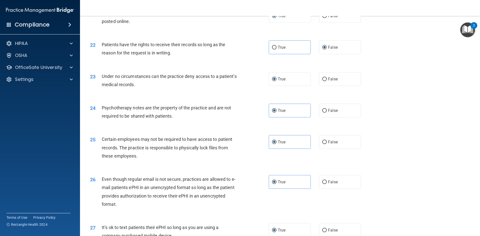
scroll to position [851, 0]
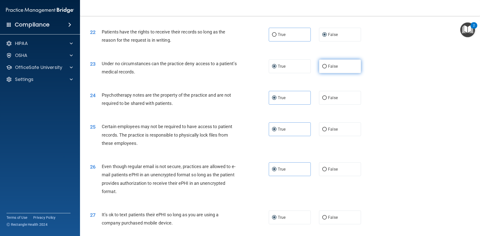
click at [325, 73] on label "False" at bounding box center [340, 67] width 42 height 14
click at [325, 69] on input "False" at bounding box center [324, 67] width 5 height 4
radio input "true"
radio input "false"
click at [324, 225] on label "False" at bounding box center [340, 218] width 42 height 14
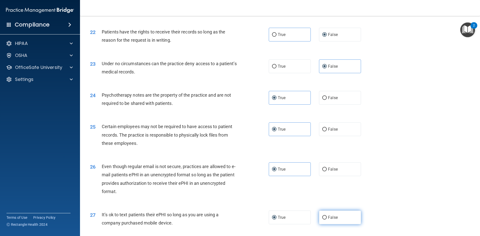
click at [324, 220] on input "False" at bounding box center [324, 218] width 5 height 4
radio input "true"
radio input "false"
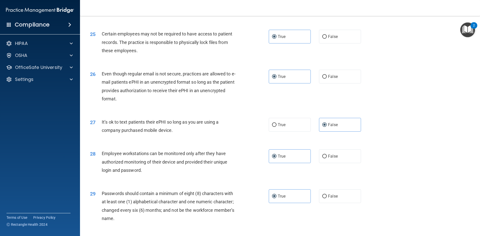
scroll to position [951, 0]
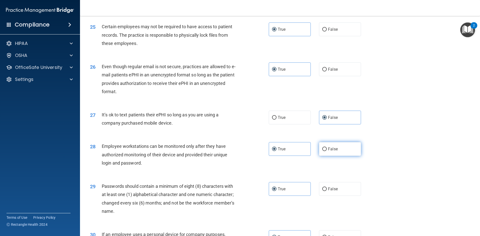
click at [328, 152] on span "False" at bounding box center [333, 149] width 10 height 5
click at [326, 151] on input "False" at bounding box center [324, 150] width 5 height 4
radio input "true"
radio input "false"
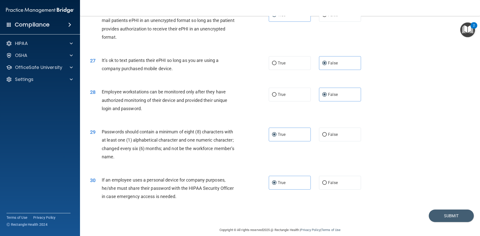
scroll to position [1019, 0]
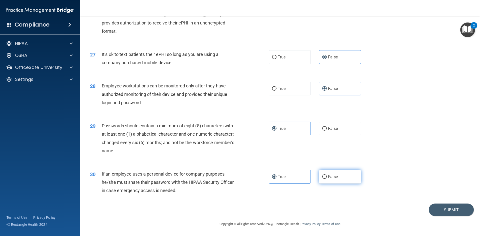
click at [326, 174] on label "False" at bounding box center [340, 177] width 42 height 14
click at [326, 175] on input "False" at bounding box center [324, 177] width 5 height 4
radio input "true"
radio input "false"
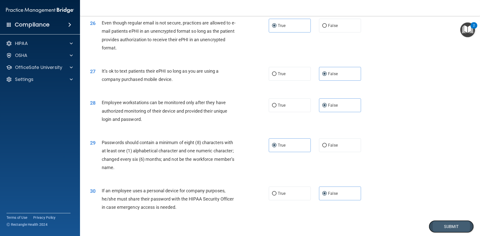
click at [447, 233] on button "Submit" at bounding box center [451, 227] width 45 height 13
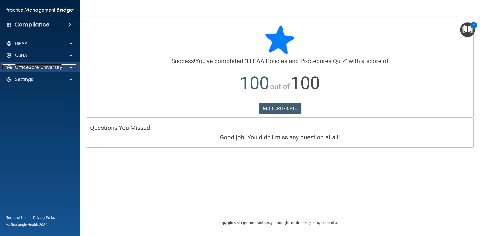
click at [39, 69] on p "OfficeSafe University" at bounding box center [38, 68] width 47 height 6
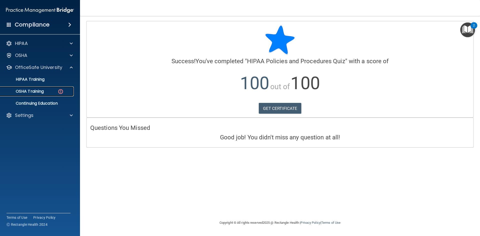
click at [48, 94] on link "OSHA Training" at bounding box center [34, 92] width 79 height 10
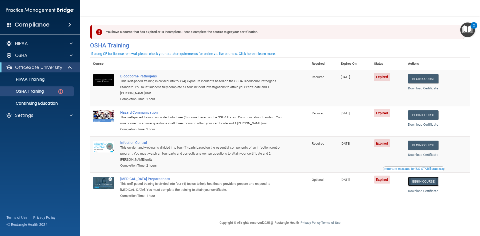
click at [426, 183] on link "Begin Course" at bounding box center [423, 181] width 31 height 9
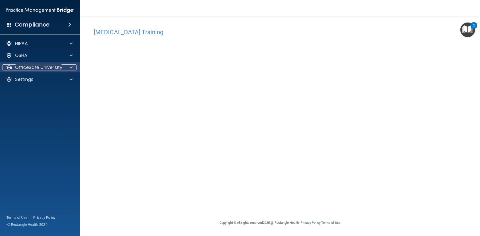
click at [55, 69] on p "OfficeSafe University" at bounding box center [38, 68] width 47 height 6
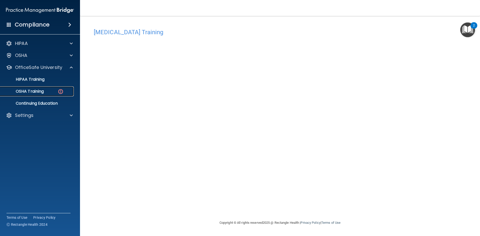
click at [56, 91] on div "OSHA Training" at bounding box center [37, 91] width 68 height 5
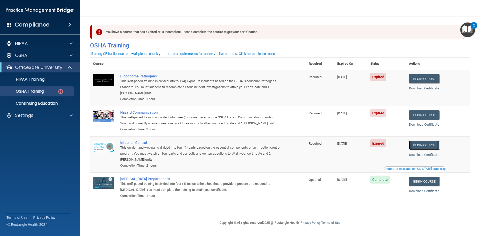
click at [431, 148] on link "Begin Course" at bounding box center [424, 145] width 31 height 9
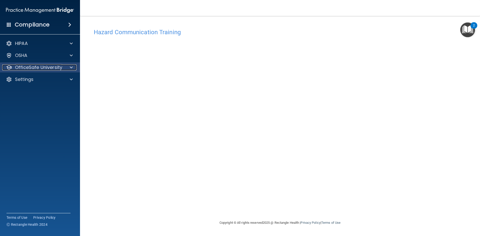
click at [48, 70] on p "OfficeSafe University" at bounding box center [38, 68] width 47 height 6
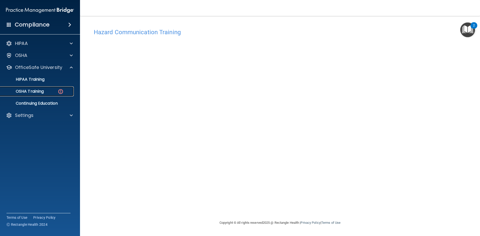
click at [51, 94] on link "OSHA Training" at bounding box center [34, 92] width 79 height 10
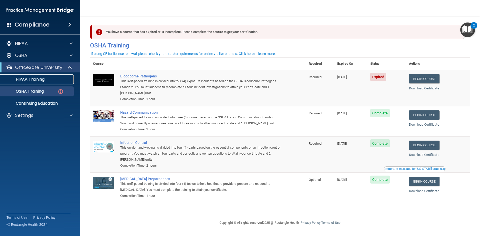
click at [36, 81] on p "HIPAA Training" at bounding box center [23, 79] width 41 height 5
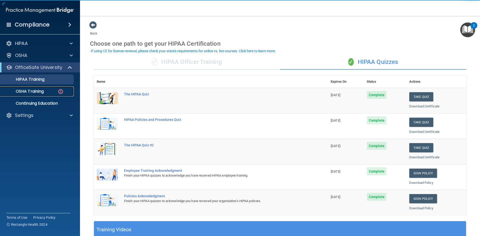
click at [52, 91] on div "OSHA Training" at bounding box center [37, 91] width 68 height 5
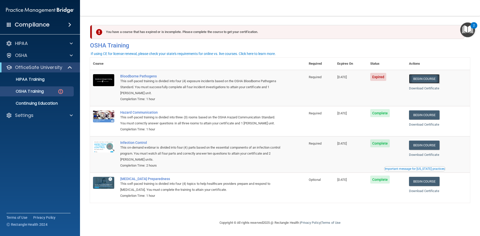
click at [432, 79] on link "Begin Course" at bounding box center [424, 78] width 31 height 9
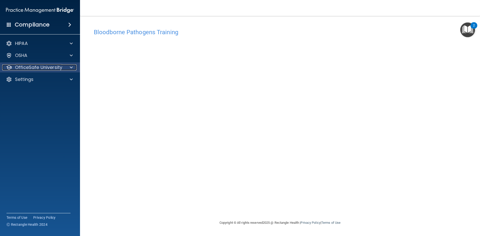
click at [56, 65] on p "OfficeSafe University" at bounding box center [38, 68] width 47 height 6
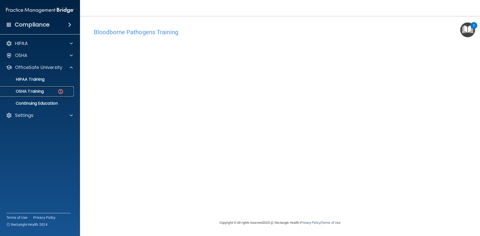
click at [56, 89] on link "OSHA Training" at bounding box center [34, 92] width 79 height 10
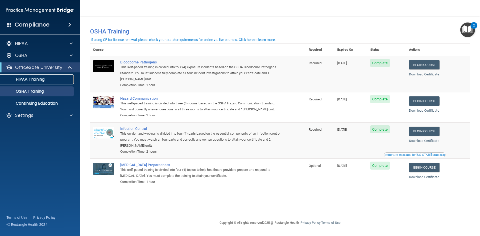
click at [27, 80] on p "HIPAA Training" at bounding box center [23, 79] width 41 height 5
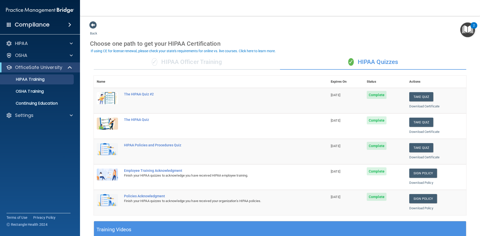
click at [226, 66] on div "✓ HIPAA Officer Training" at bounding box center [187, 62] width 186 height 15
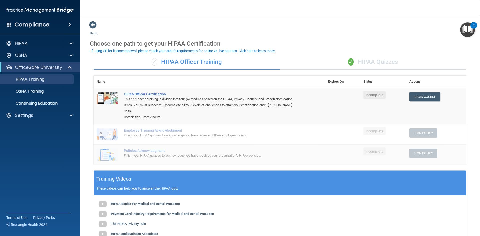
click at [387, 60] on div "✓ HIPAA Quizzes" at bounding box center [373, 62] width 186 height 15
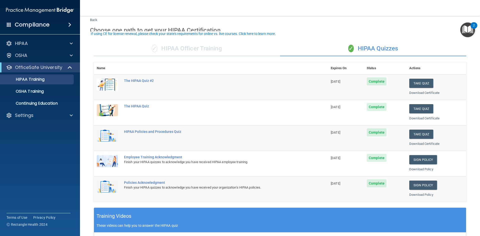
scroll to position [25, 0]
